Goal: Find specific page/section: Find specific page/section

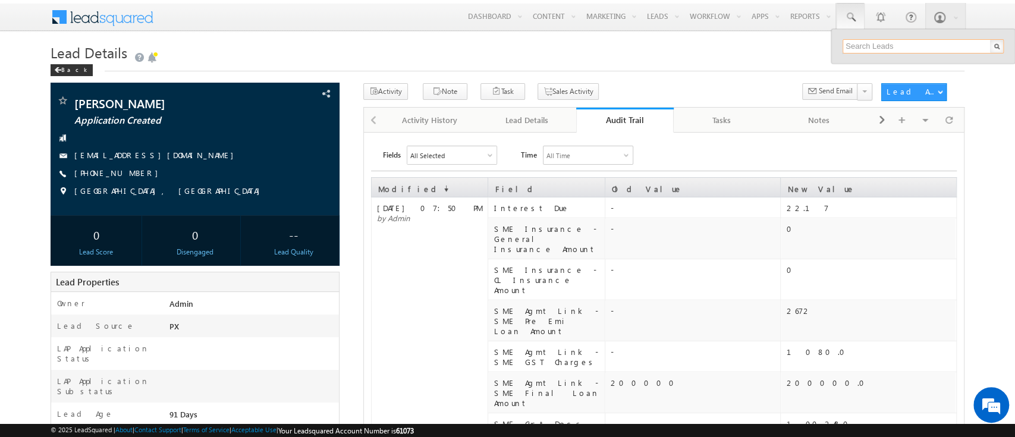
click at [860, 45] on input "text" at bounding box center [922, 46] width 161 height 14
paste input "4129168"
type input "4"
click at [479, 152] on div "All Selected" at bounding box center [451, 155] width 89 height 18
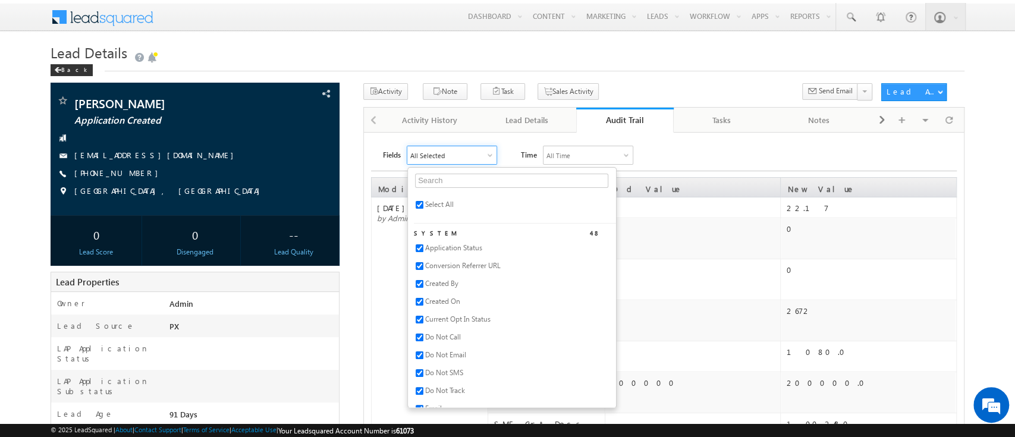
click at [443, 200] on span "Select All" at bounding box center [439, 204] width 29 height 9
checkbox input "false"
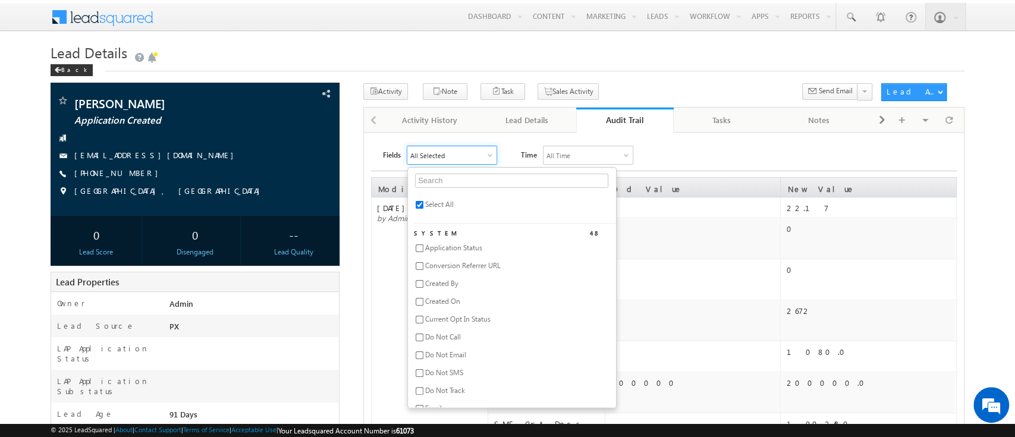
checkbox input "false"
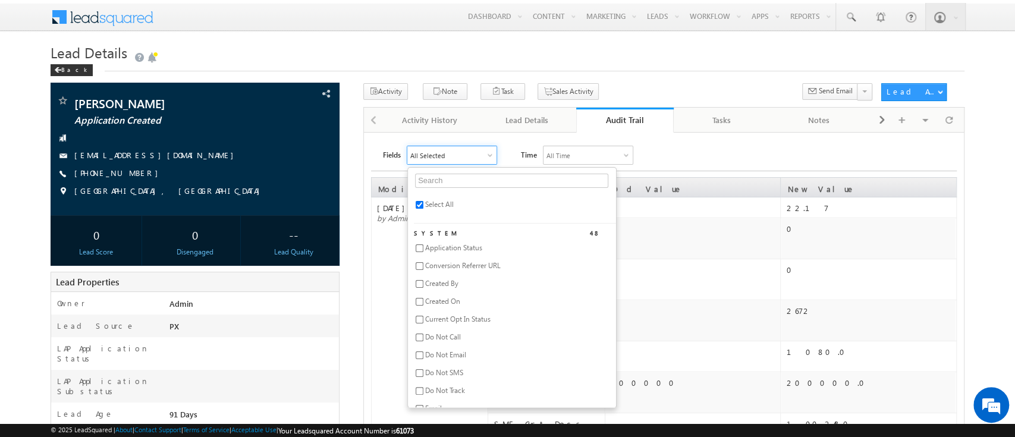
checkbox input "false"
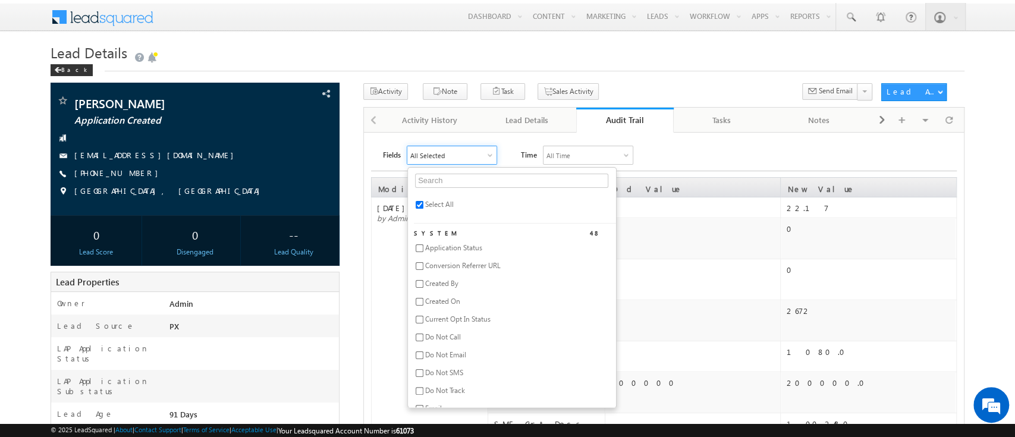
checkbox input "false"
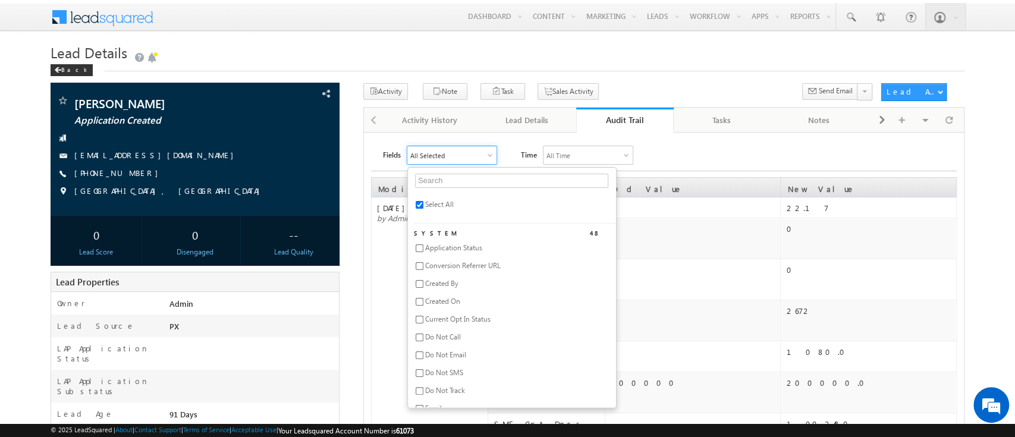
checkbox input "false"
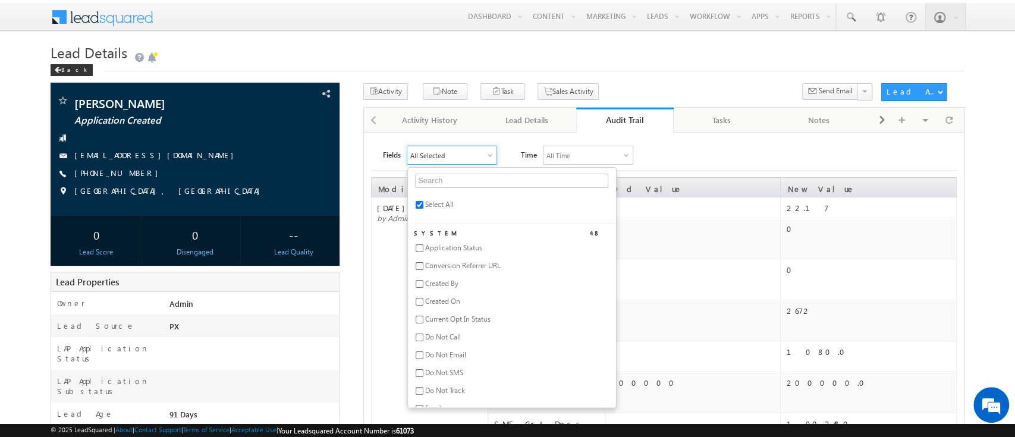
checkbox input "false"
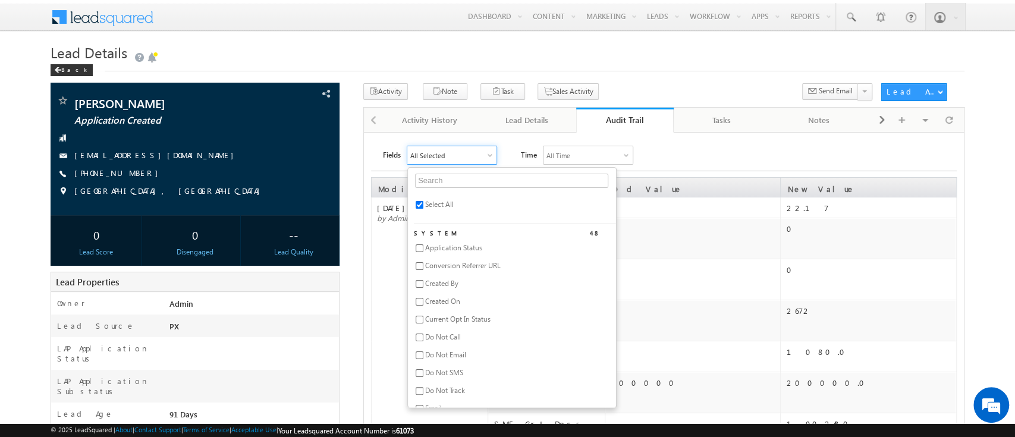
checkbox input "false"
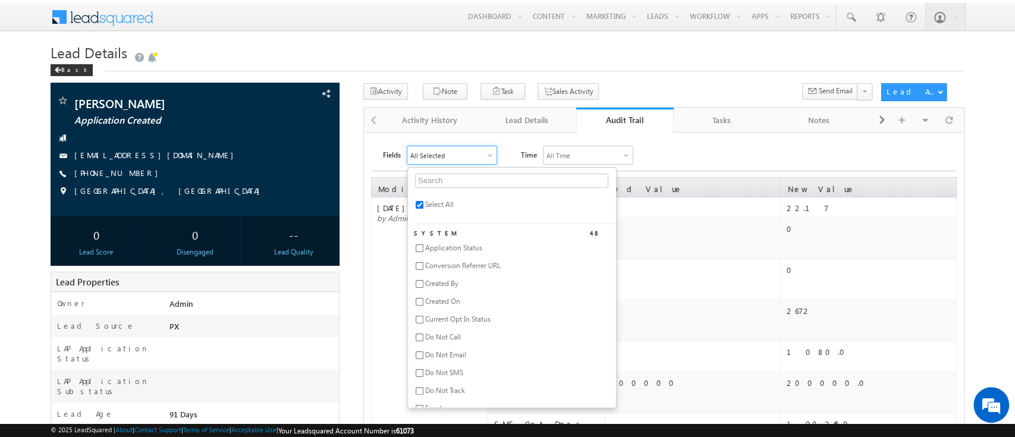
checkbox input "false"
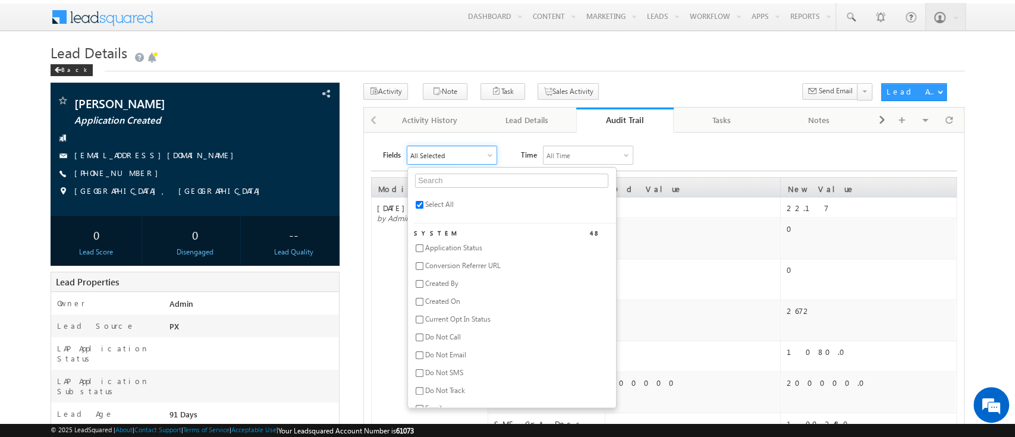
checkbox input "false"
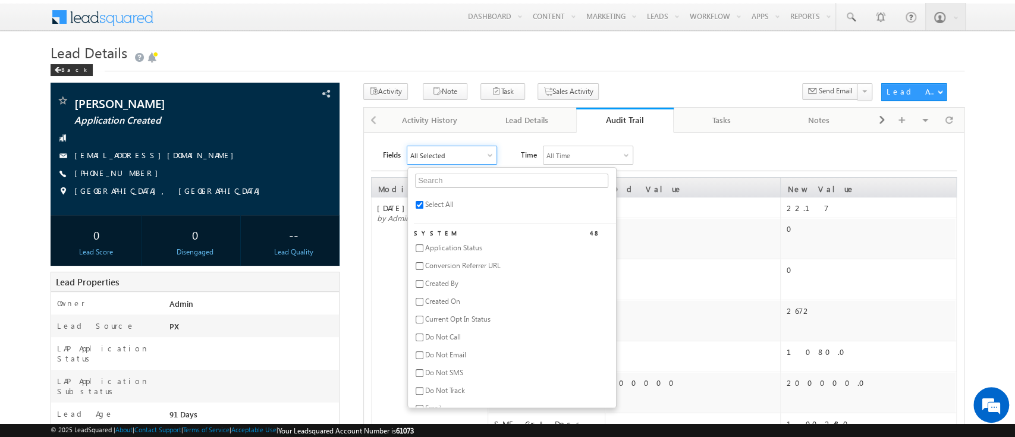
checkbox input "false"
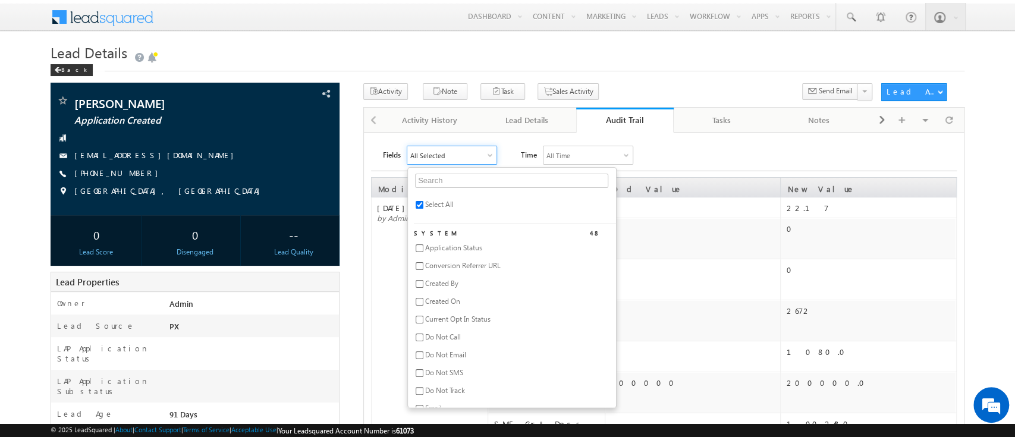
checkbox input "false"
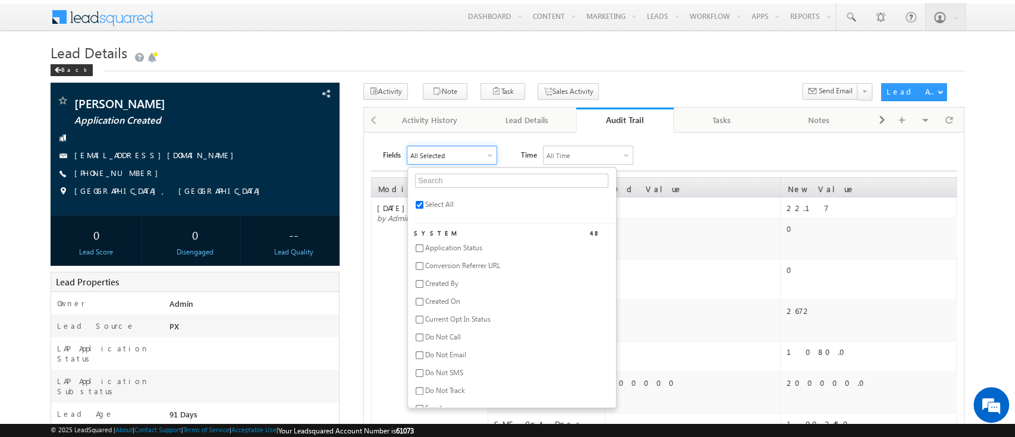
checkbox input "false"
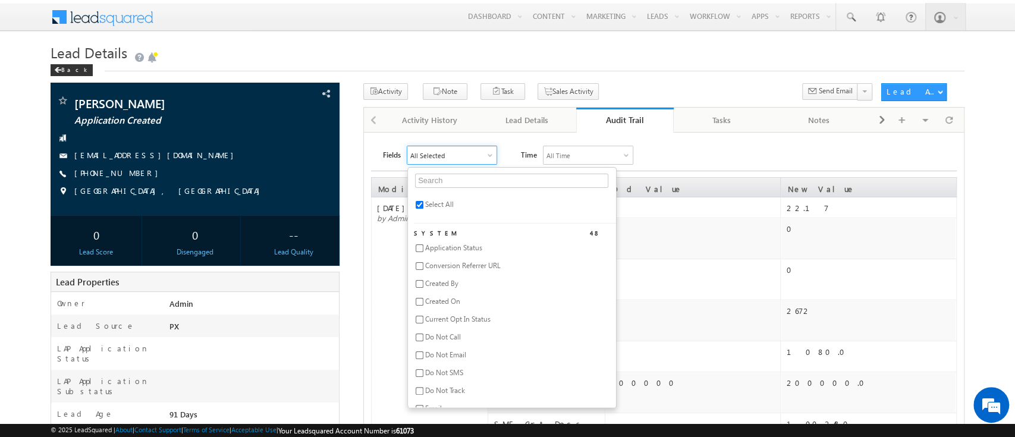
checkbox input "false"
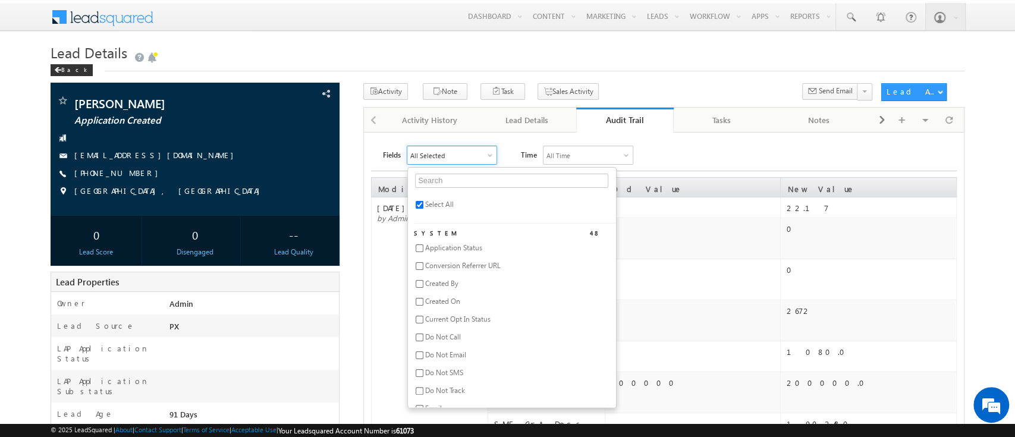
checkbox input "false"
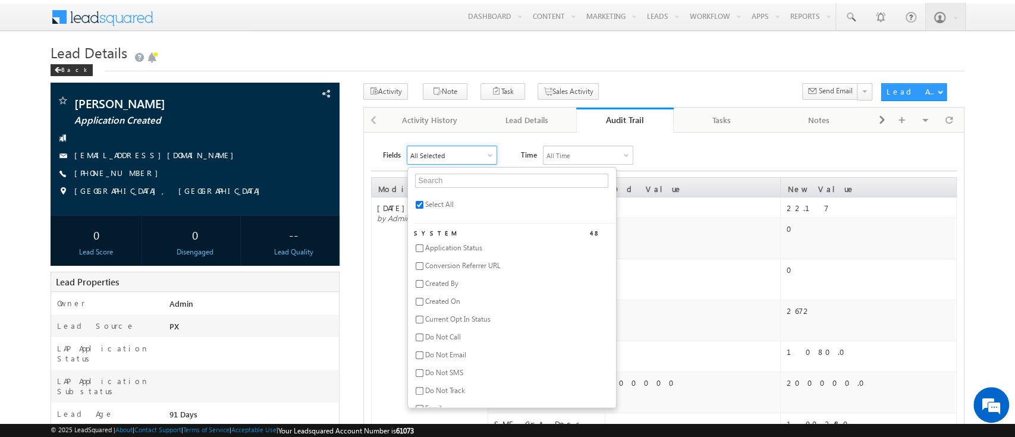
checkbox input "false"
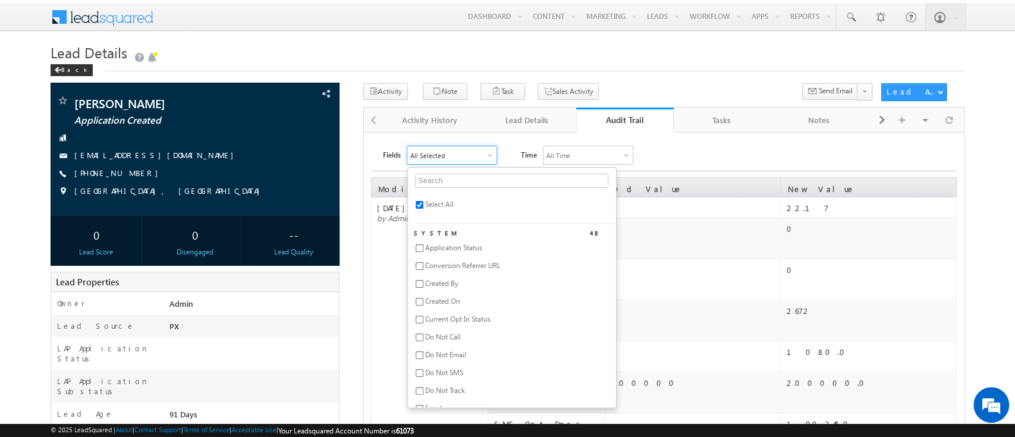
checkbox input "false"
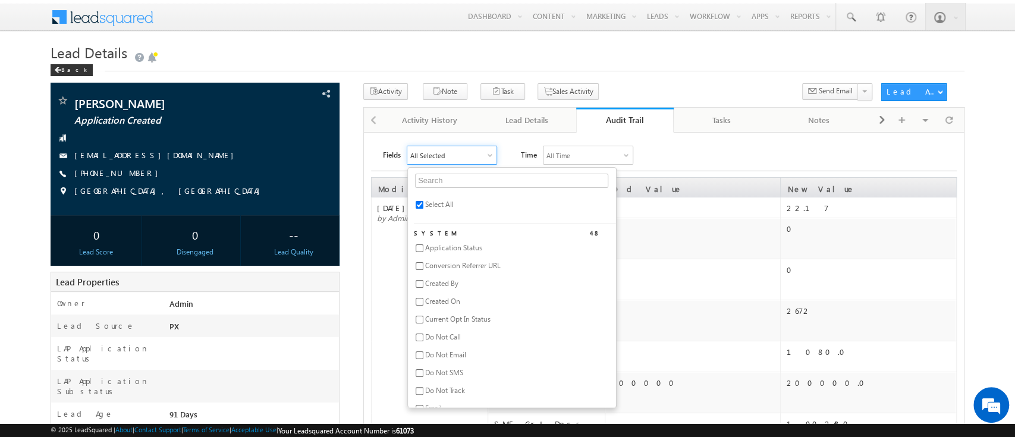
checkbox input "false"
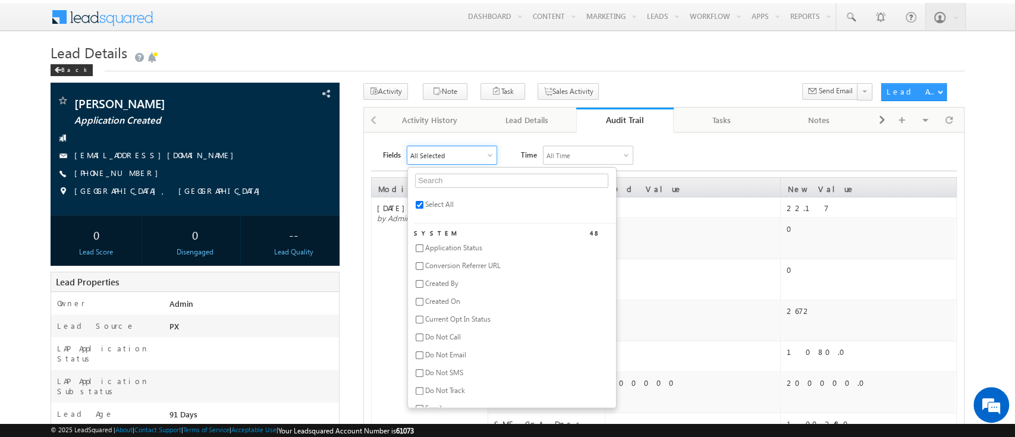
checkbox input "false"
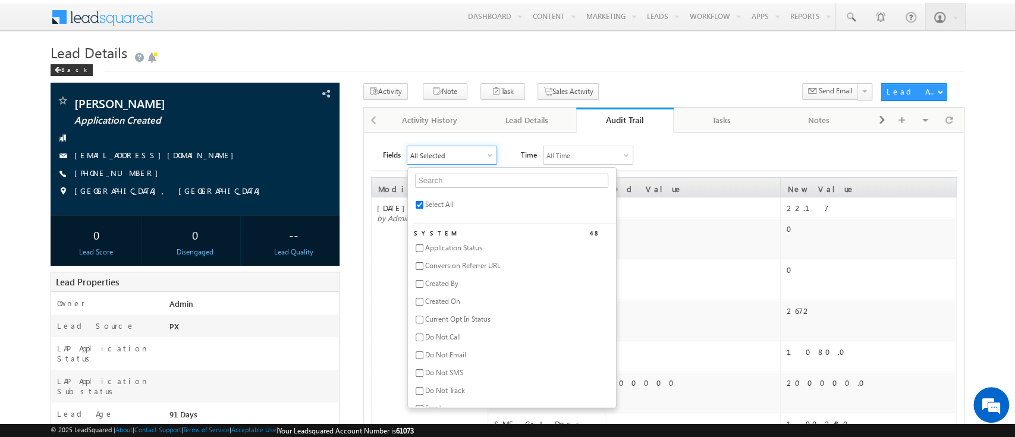
checkbox input "false"
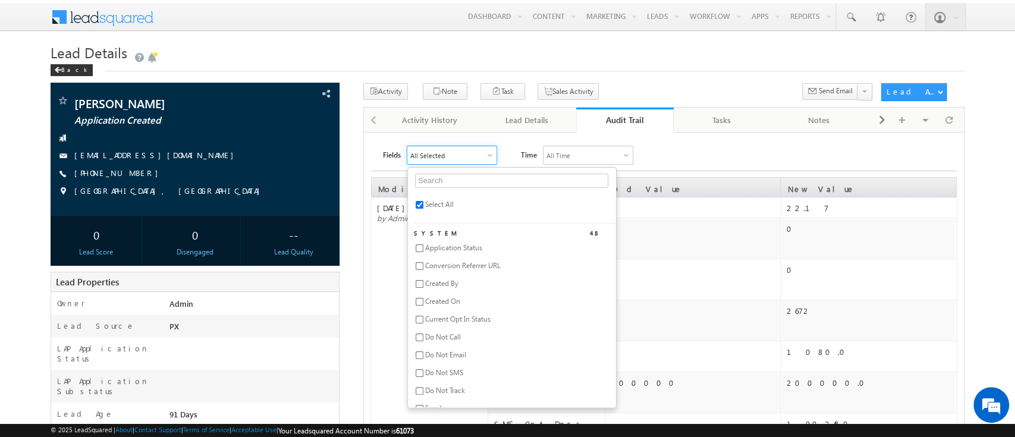
checkbox input "false"
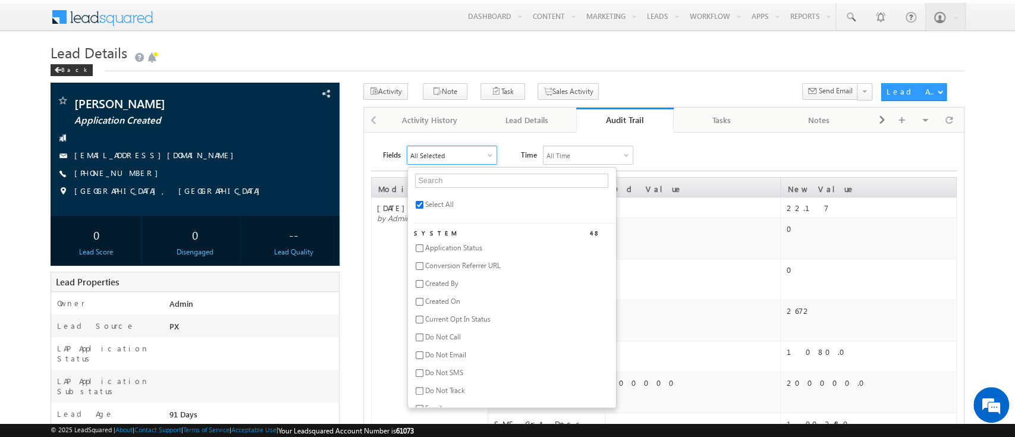
checkbox input "false"
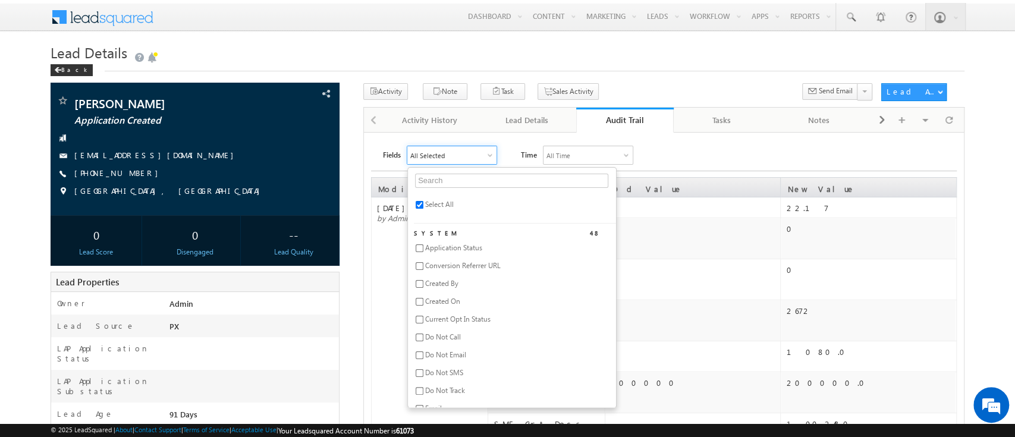
checkbox input "false"
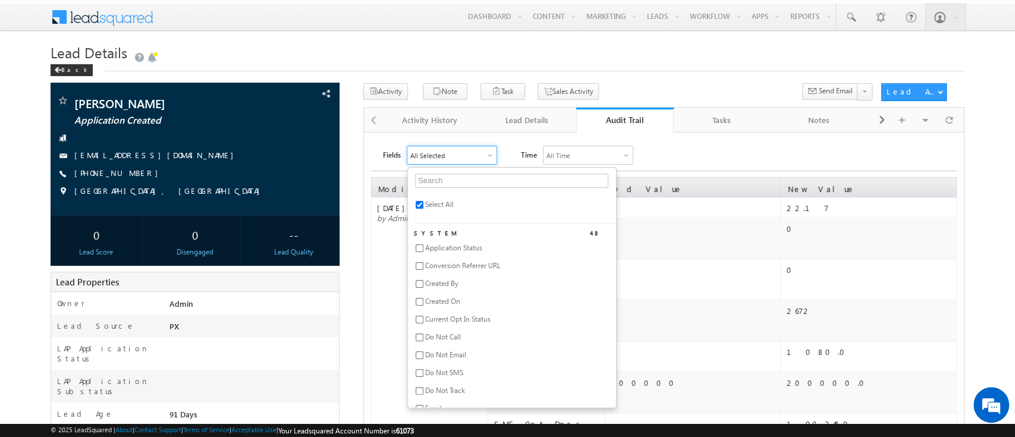
checkbox input "false"
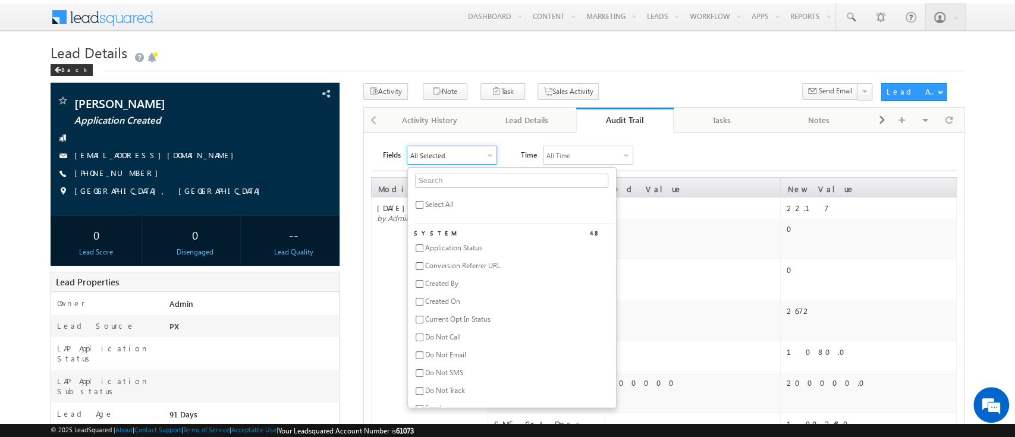
checkbox input "false"
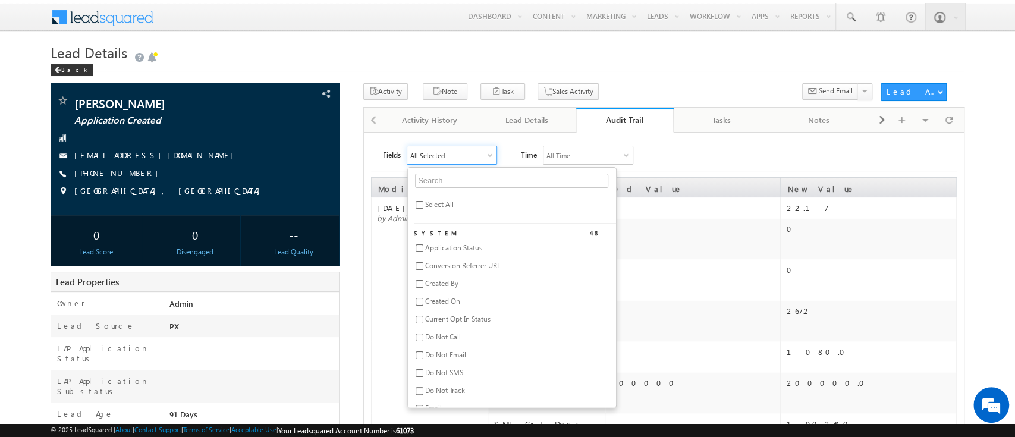
checkbox input "false"
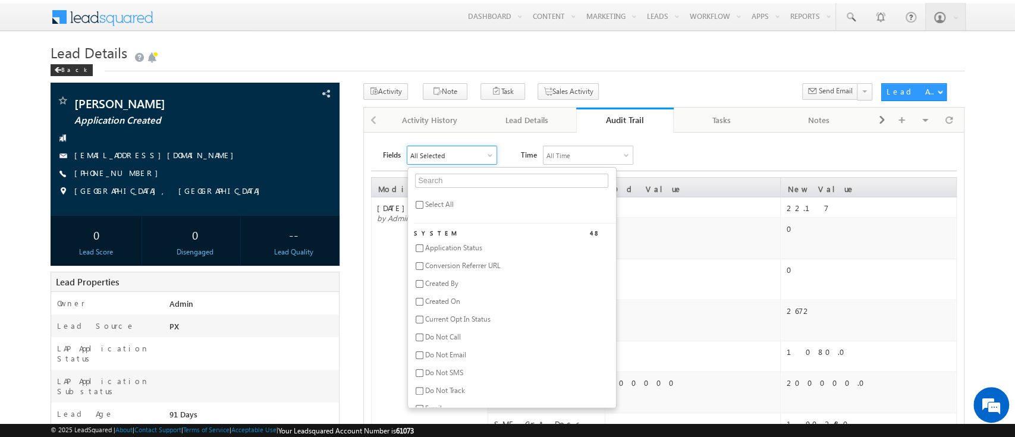
checkbox input "false"
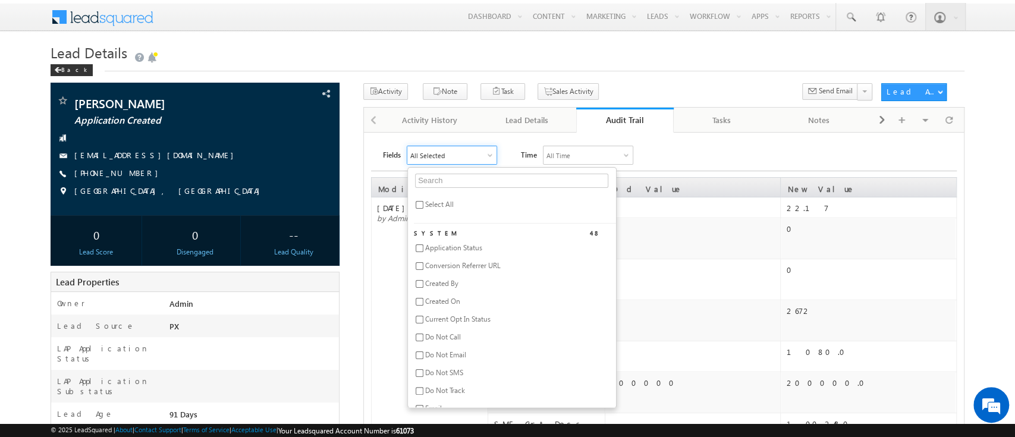
checkbox input "false"
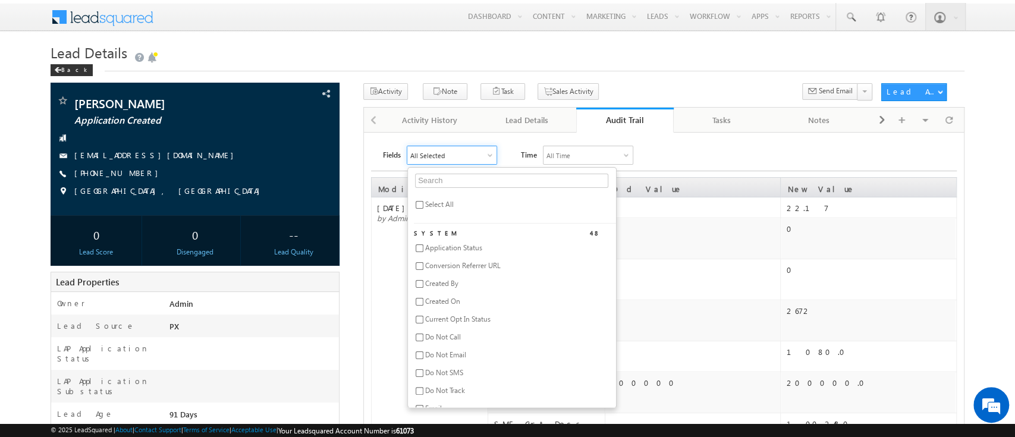
checkbox input "false"
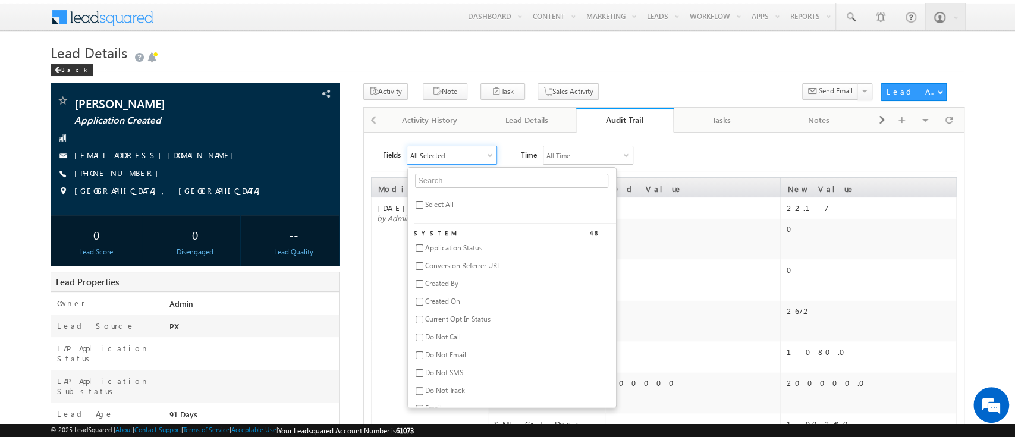
checkbox input "false"
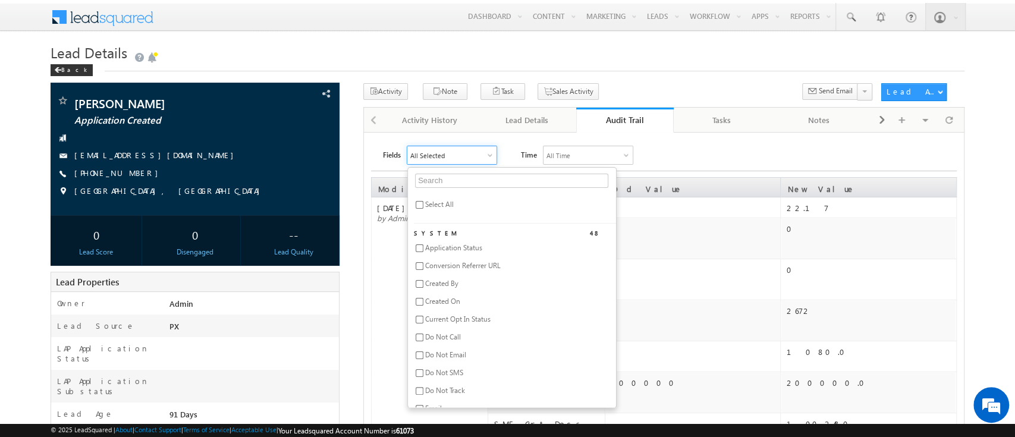
checkbox input "false"
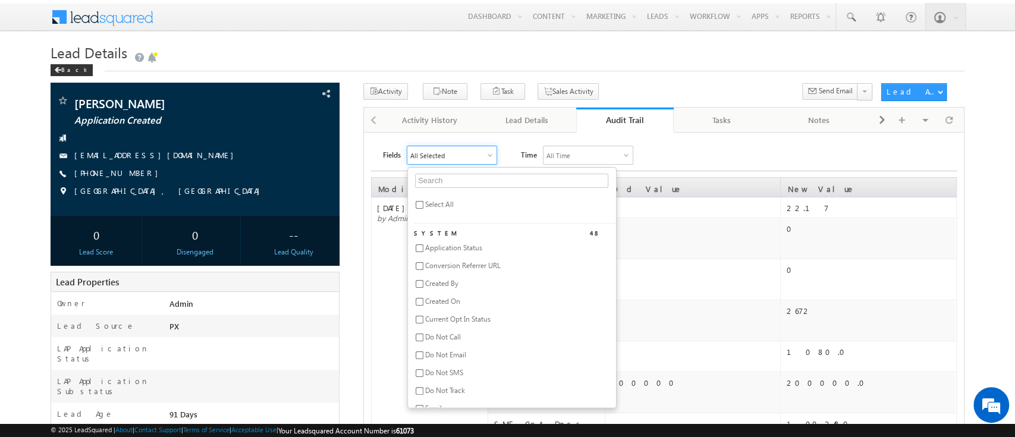
checkbox input "false"
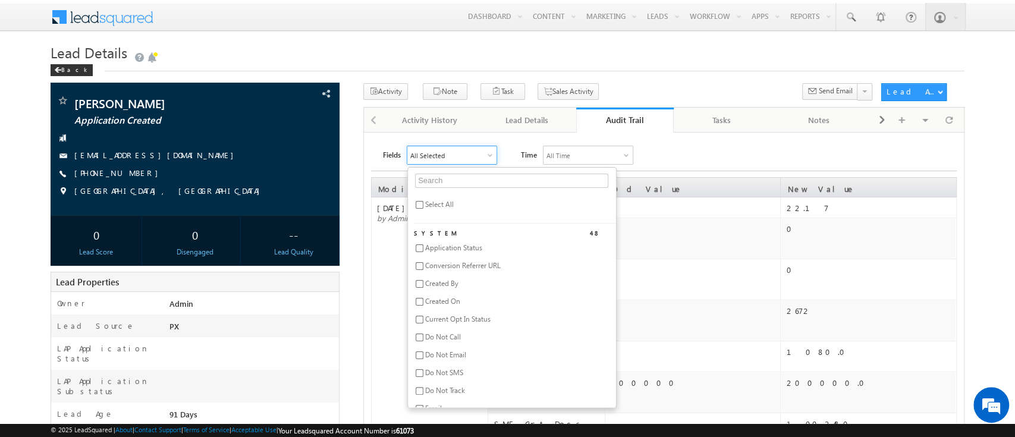
checkbox input "false"
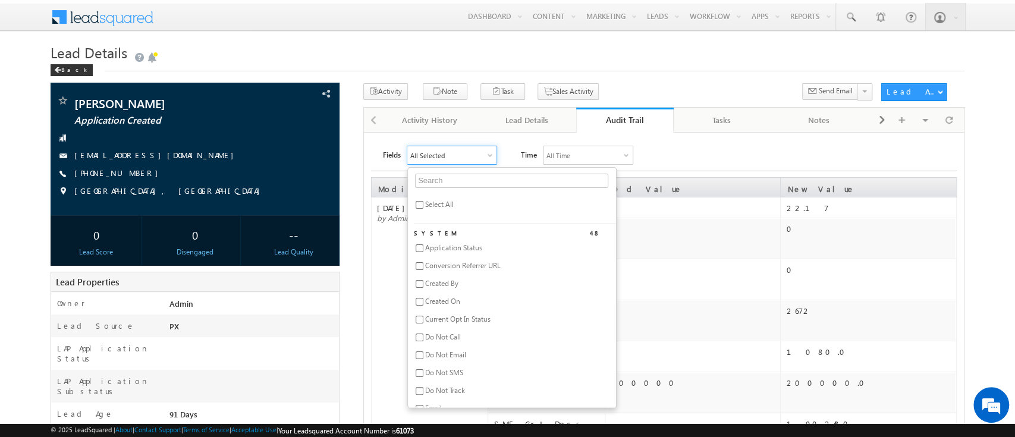
checkbox input "false"
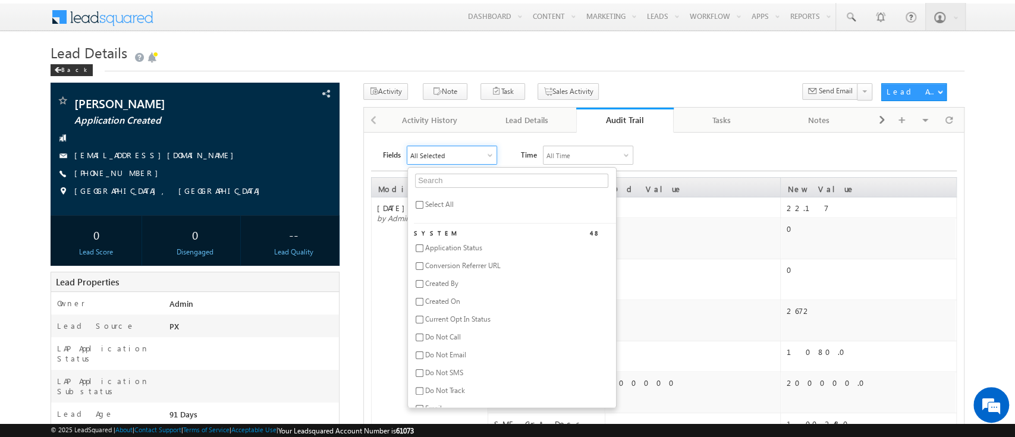
checkbox input "false"
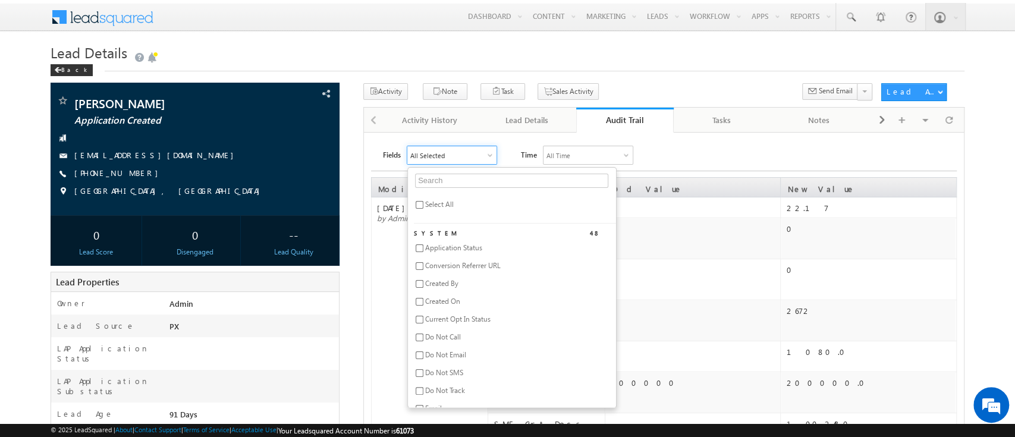
checkbox input "false"
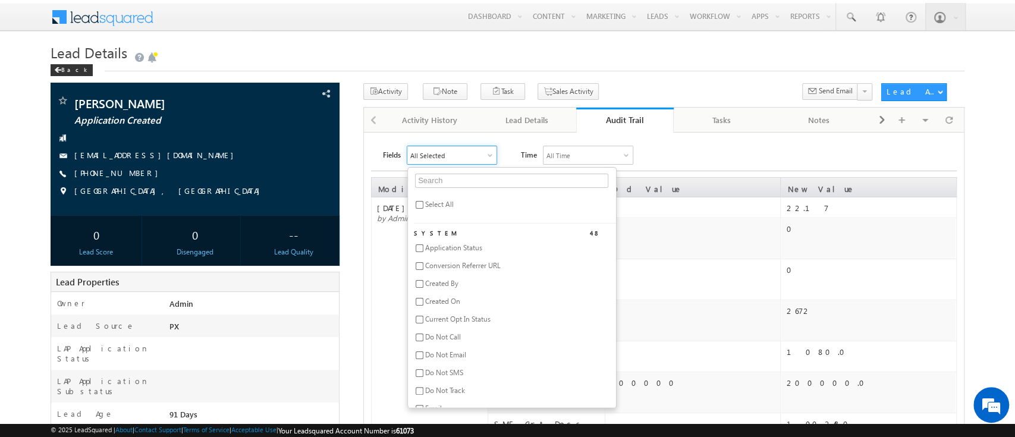
checkbox input "false"
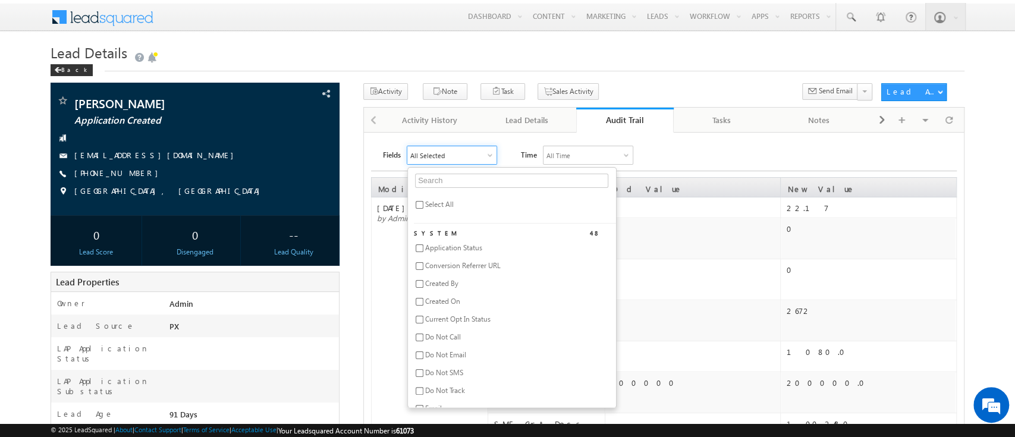
checkbox input "false"
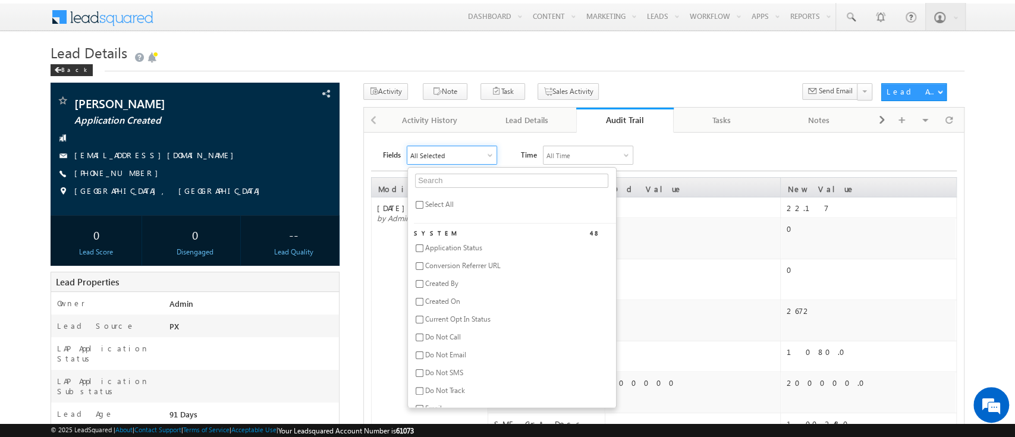
checkbox input "false"
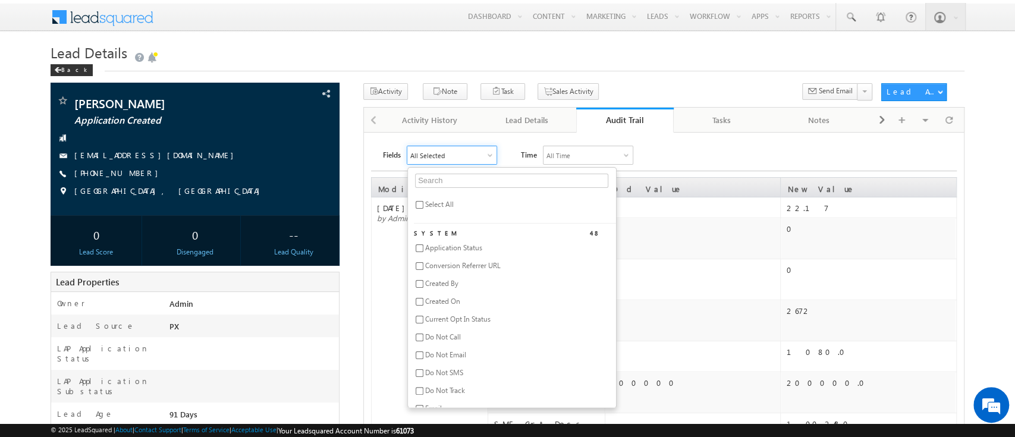
checkbox input "false"
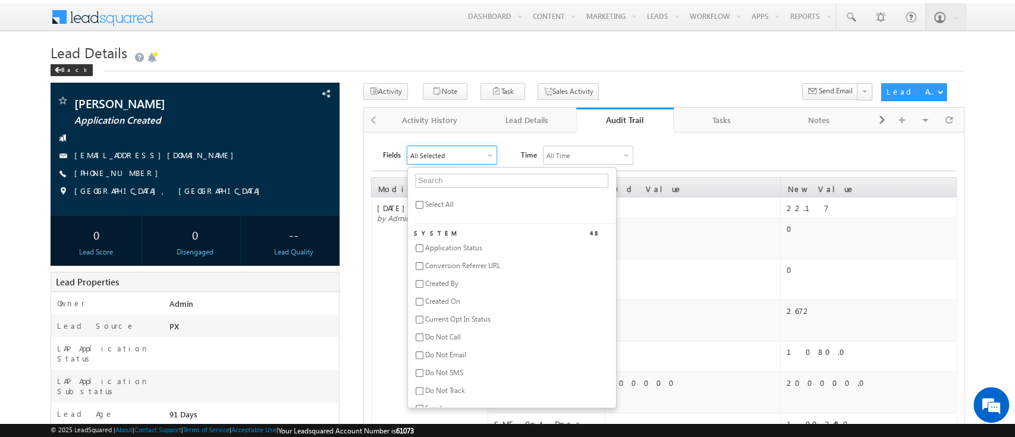
checkbox input "false"
click at [460, 177] on input "text" at bounding box center [511, 181] width 193 height 14
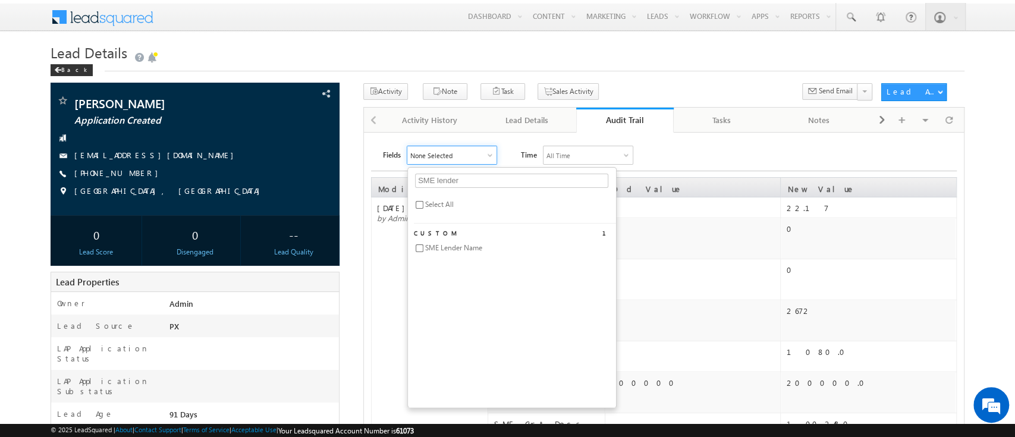
click at [454, 246] on span "SME Lender Name" at bounding box center [453, 247] width 57 height 9
click at [703, 164] on div "Fields SME Lender Name SME lender Select All Custom 1 SME Lender Name Time All …" at bounding box center [670, 155] width 574 height 19
